Goal: Information Seeking & Learning: Understand process/instructions

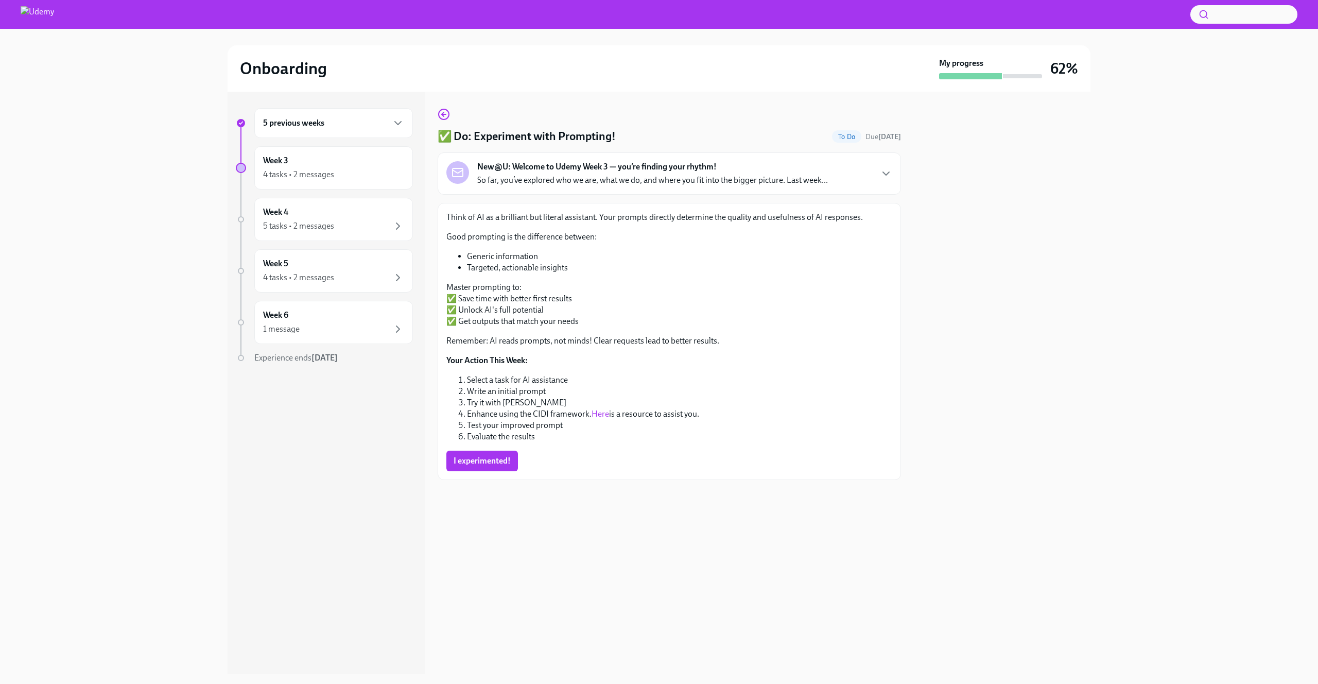
click at [520, 341] on p "Remember: AI reads prompts, not minds! Clear requests lead to better results." at bounding box center [670, 340] width 446 height 11
drag, startPoint x: 489, startPoint y: 339, endPoint x: 607, endPoint y: 344, distance: 118.0
click at [607, 344] on p "Remember: AI reads prompts, not minds! Clear requests lead to better results." at bounding box center [670, 340] width 446 height 11
click at [649, 339] on p "Remember: AI reads prompts, not minds! Clear requests lead to better results." at bounding box center [670, 340] width 446 height 11
click at [514, 300] on p "Master prompting to: ✅ Save time with better first results ✅ Unlock AI's full p…" at bounding box center [670, 304] width 446 height 45
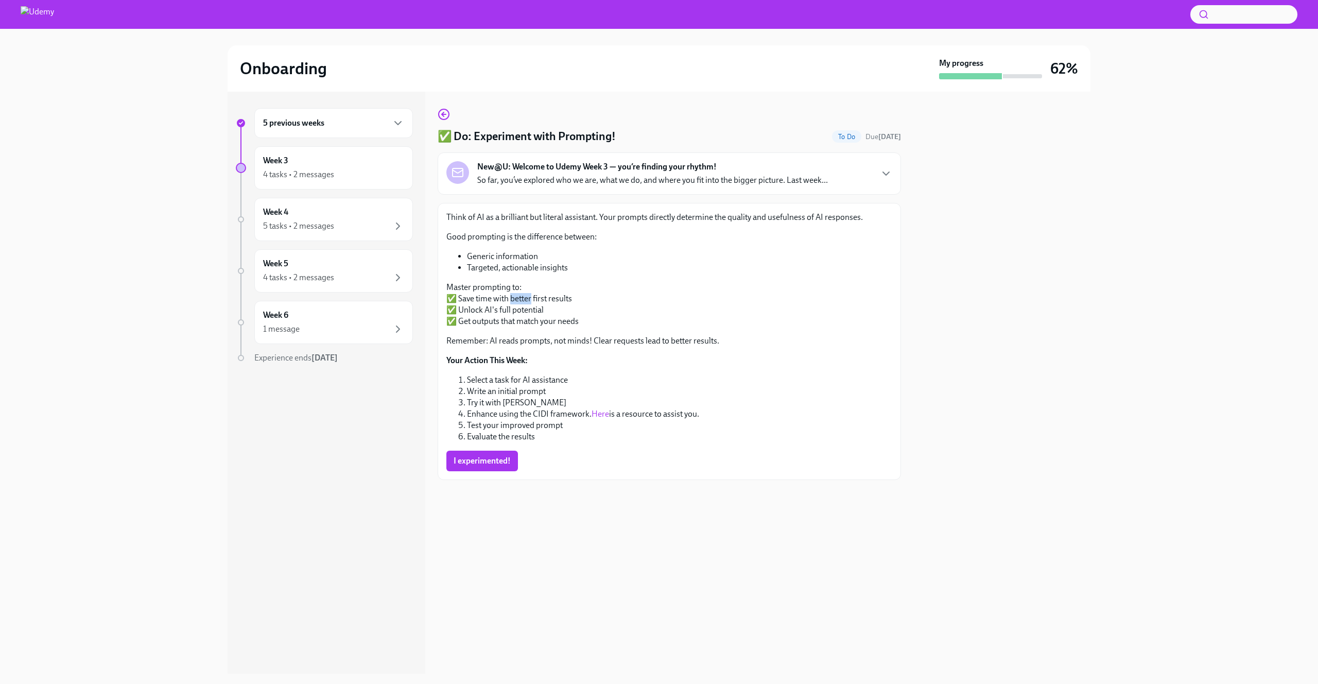
click at [514, 300] on p "Master prompting to: ✅ Save time with better first results ✅ Unlock AI's full p…" at bounding box center [670, 304] width 446 height 45
click at [514, 311] on p "Master prompting to: ✅ Save time with better first results ✅ Unlock AI's full p…" at bounding box center [670, 304] width 446 height 45
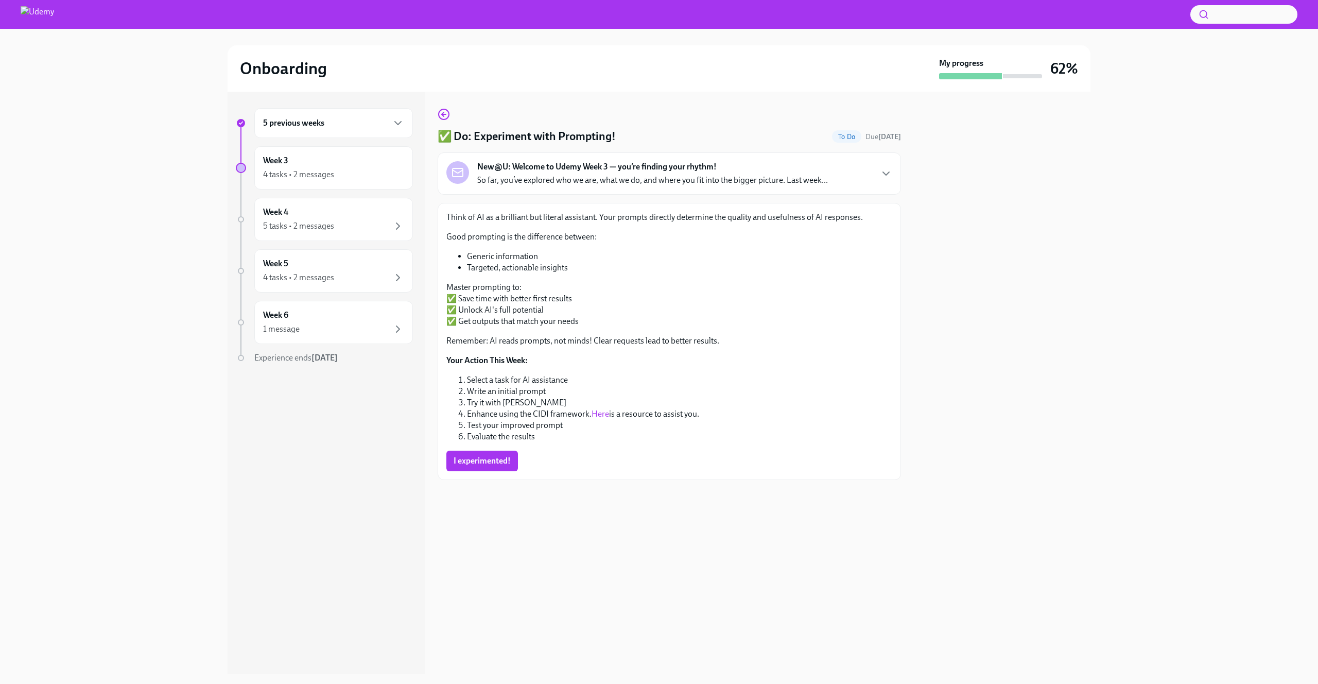
click at [514, 321] on p "Master prompting to: ✅ Save time with better first results ✅ Unlock AI's full p…" at bounding box center [670, 304] width 446 height 45
click at [531, 381] on li "Select a task for AI assistance" at bounding box center [679, 379] width 425 height 11
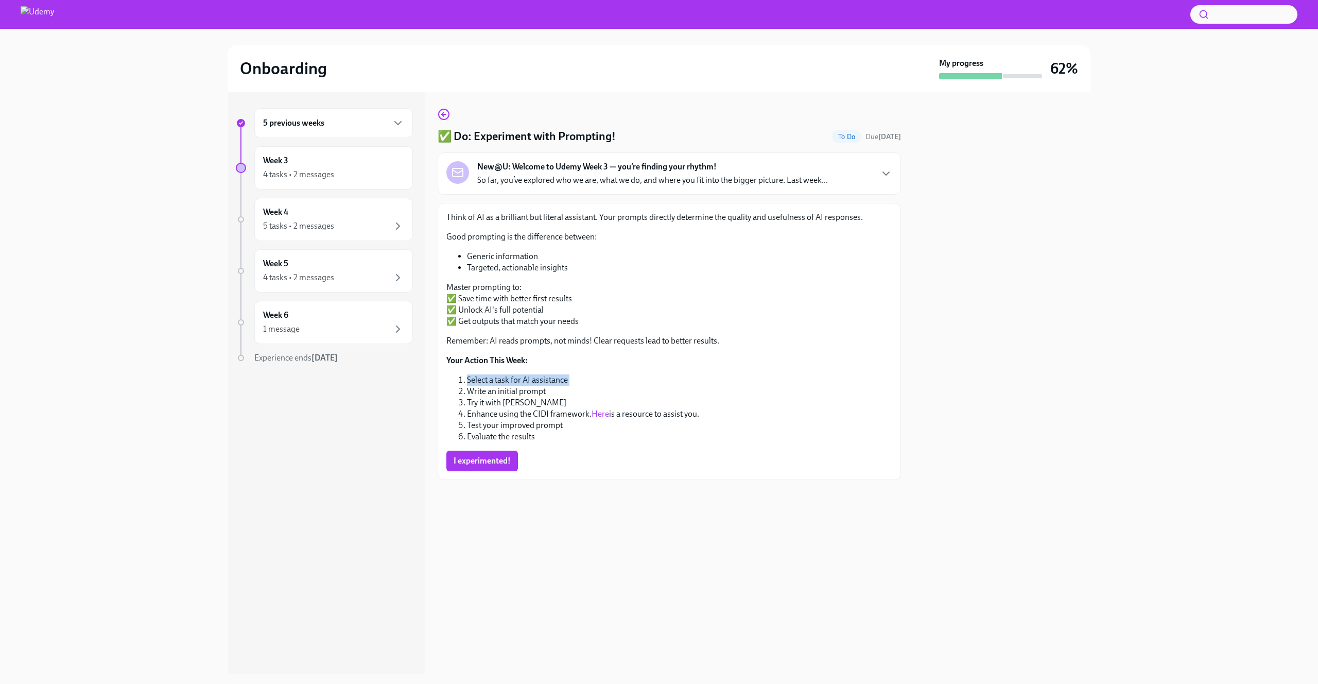
click at [531, 381] on li "Select a task for AI assistance" at bounding box center [679, 379] width 425 height 11
click at [524, 390] on li "Write an initial prompt" at bounding box center [679, 391] width 425 height 11
click at [508, 399] on li "Try it with [PERSON_NAME]" at bounding box center [679, 402] width 425 height 11
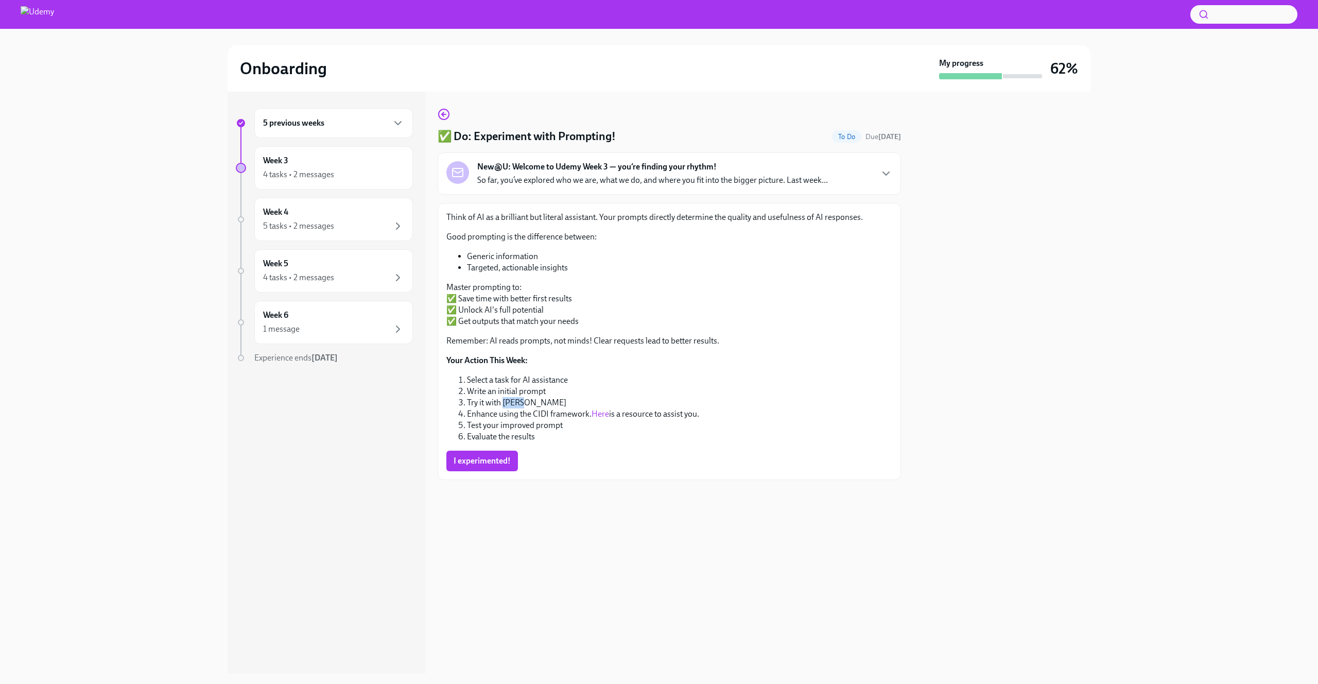
click at [508, 399] on li "Try it with [PERSON_NAME]" at bounding box center [679, 402] width 425 height 11
click at [512, 412] on li "Enhance using the CIDI framework. Here is a resource to assist you." at bounding box center [679, 413] width 425 height 11
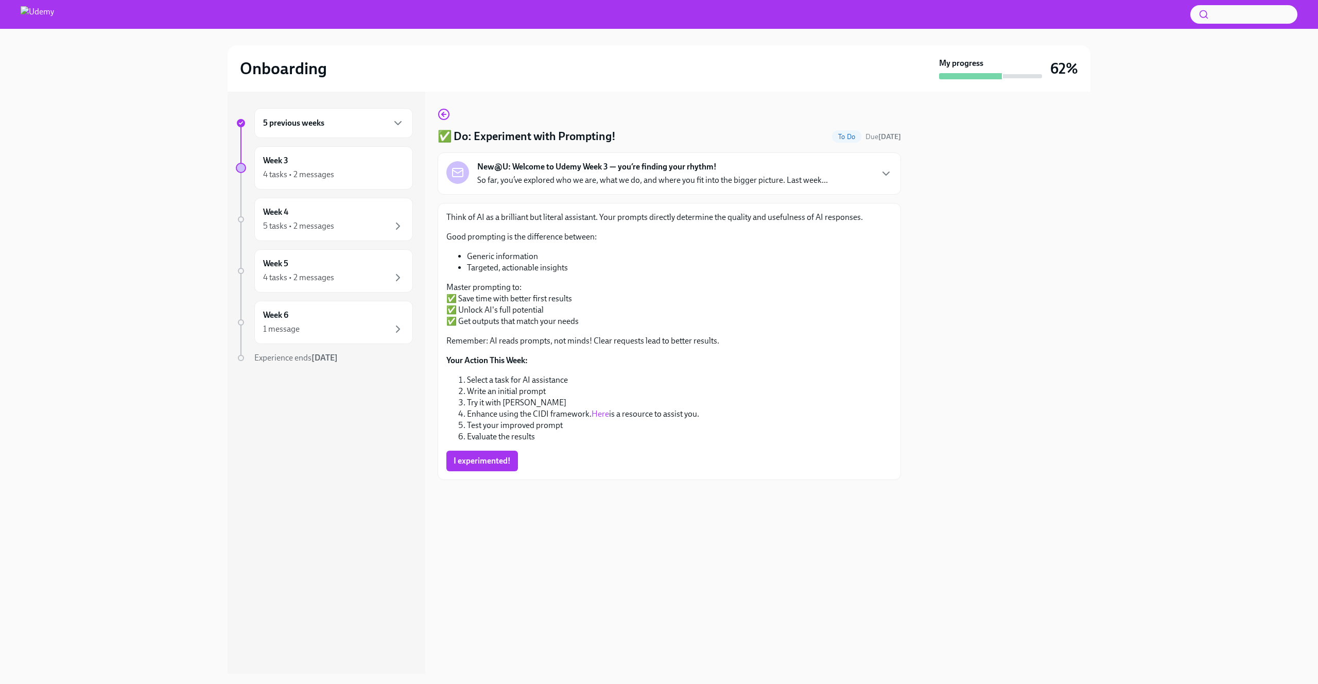
click at [513, 428] on li "Test your improved prompt" at bounding box center [679, 425] width 425 height 11
click at [476, 462] on span "I experimented!" at bounding box center [482, 461] width 57 height 10
